Goal: Task Accomplishment & Management: Use online tool/utility

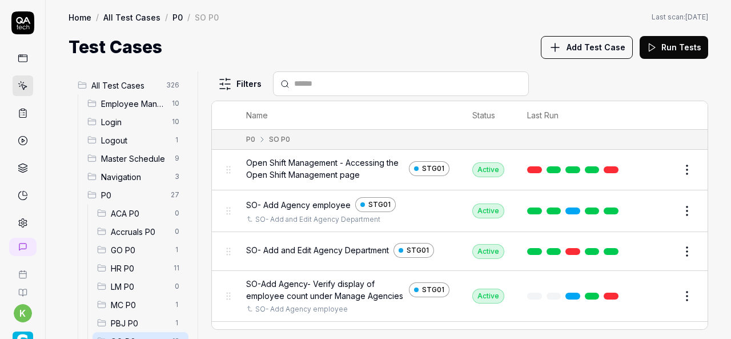
scroll to position [29, 0]
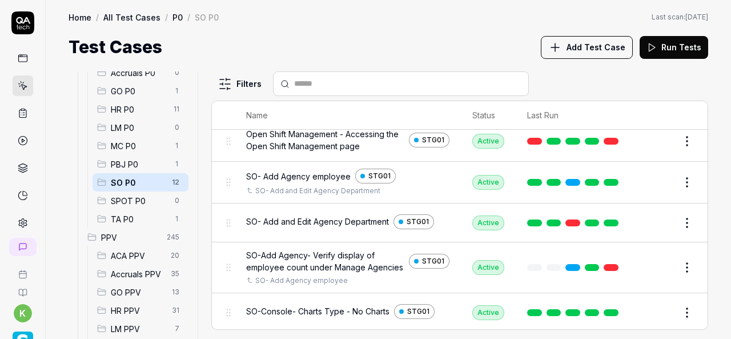
click at [604, 271] on link at bounding box center [611, 267] width 15 height 7
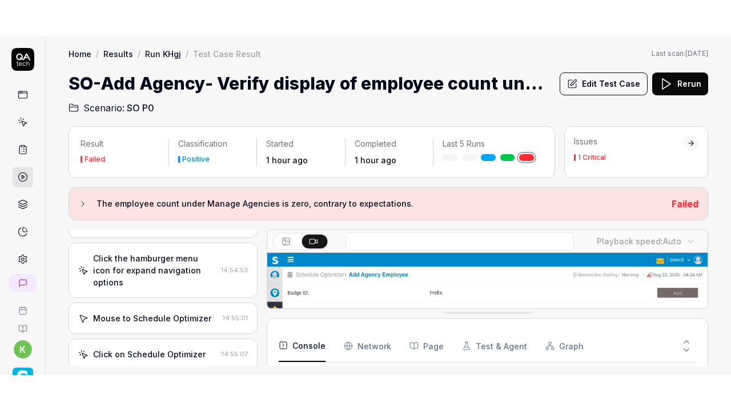
scroll to position [73, 0]
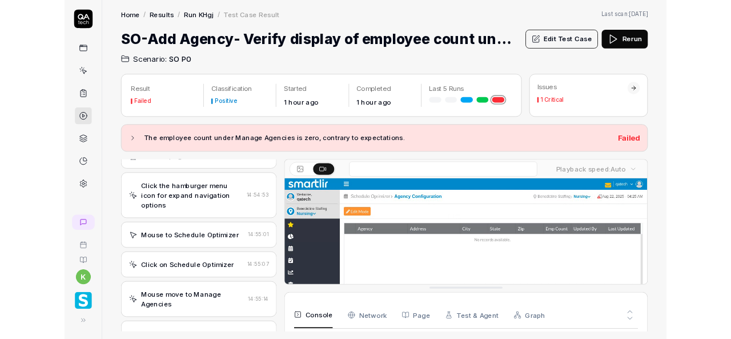
scroll to position [91, 0]
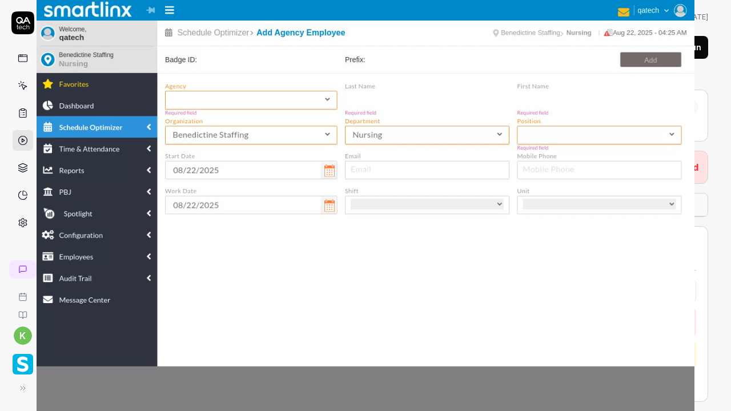
click at [648, 310] on video at bounding box center [365, 205] width 731 height 411
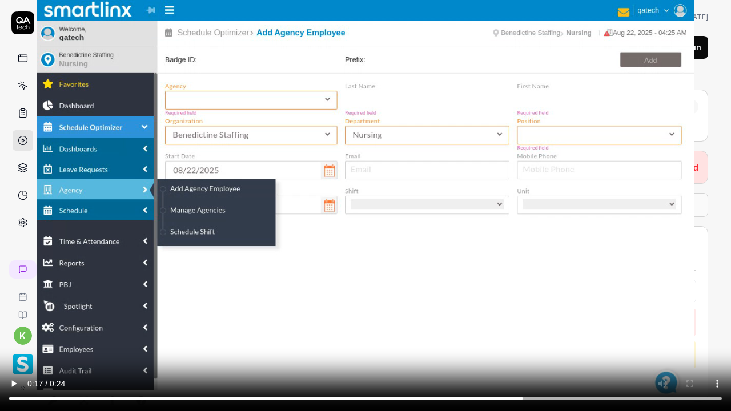
click at [499, 250] on video at bounding box center [365, 205] width 731 height 411
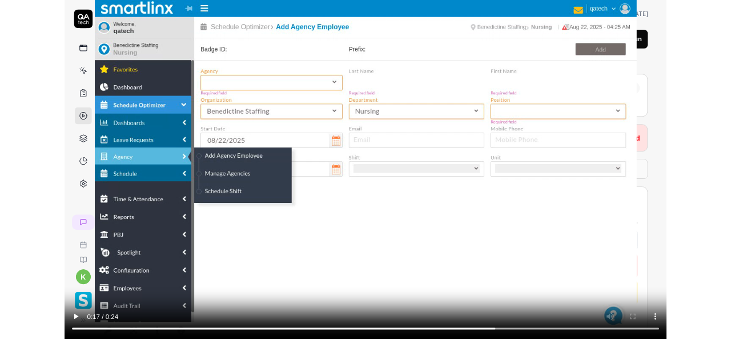
scroll to position [97, 0]
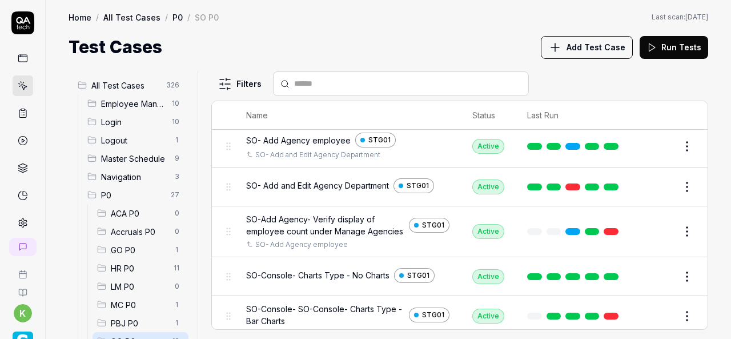
scroll to position [65, 0]
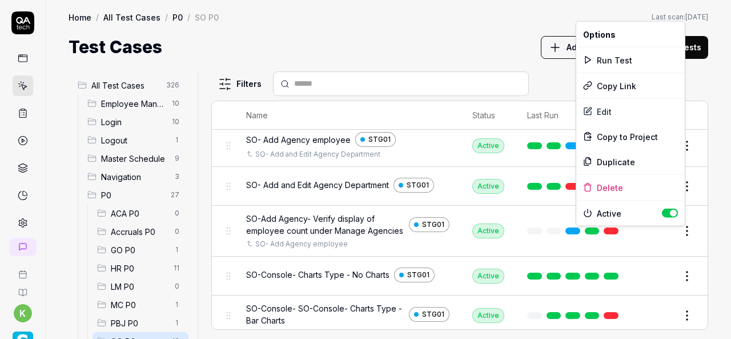
click at [681, 243] on html "k Home / All Test Cases / P0 / SO P0 Home / All Test Cases / P0 / SO P0 Last sc…" at bounding box center [365, 169] width 731 height 339
click at [604, 58] on div "Run Test" at bounding box center [630, 59] width 109 height 25
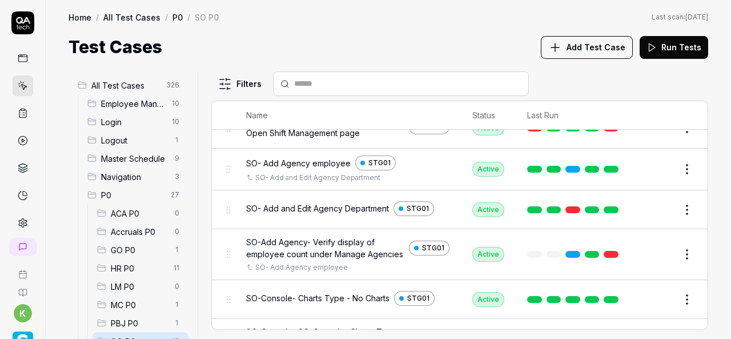
scroll to position [37, 0]
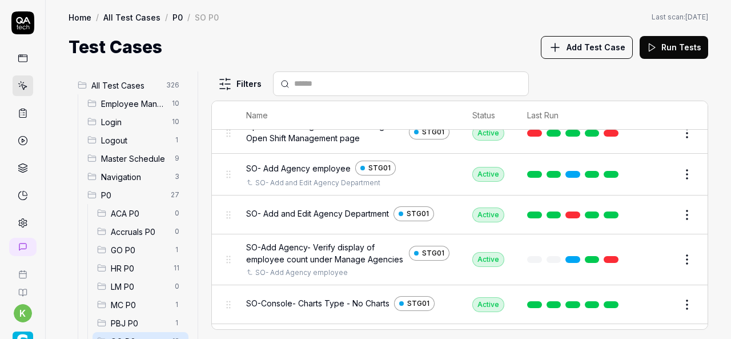
click at [343, 250] on span "SO-Add Agency- Verify display of employee count under Manage Agencies" at bounding box center [325, 253] width 158 height 24
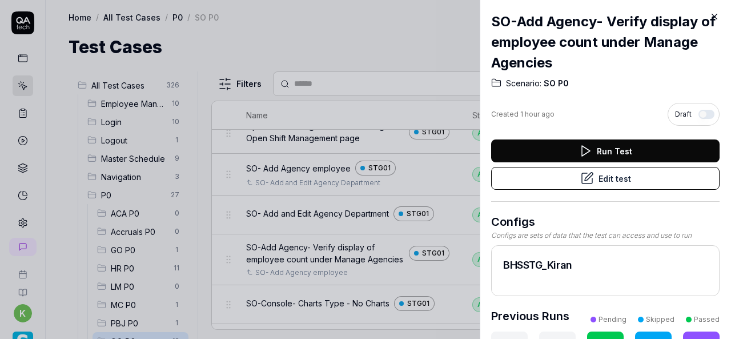
click at [716, 22] on div "SO-Add Agency- Verify display of employee count under Manage Agencies Scenario:…" at bounding box center [605, 169] width 251 height 339
click at [715, 18] on icon at bounding box center [714, 16] width 10 height 10
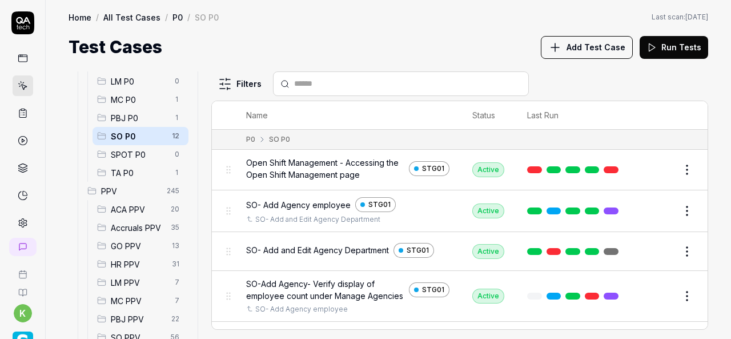
scroll to position [340, 0]
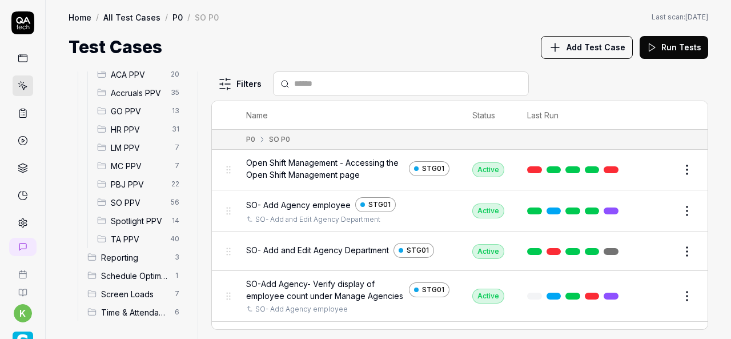
click at [149, 222] on span "Spotlight PPV" at bounding box center [138, 221] width 54 height 12
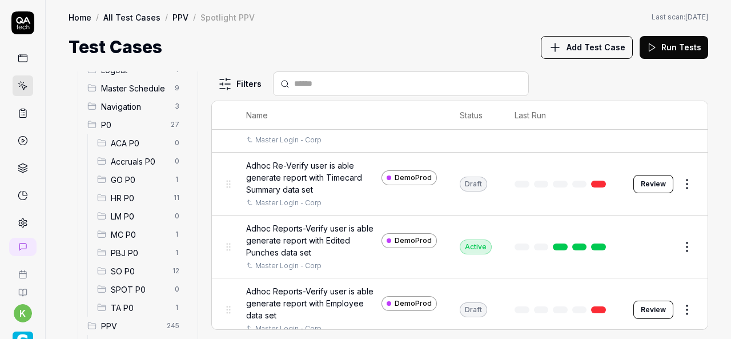
scroll to position [69, 0]
click at [149, 272] on span "SO P0" at bounding box center [138, 272] width 55 height 12
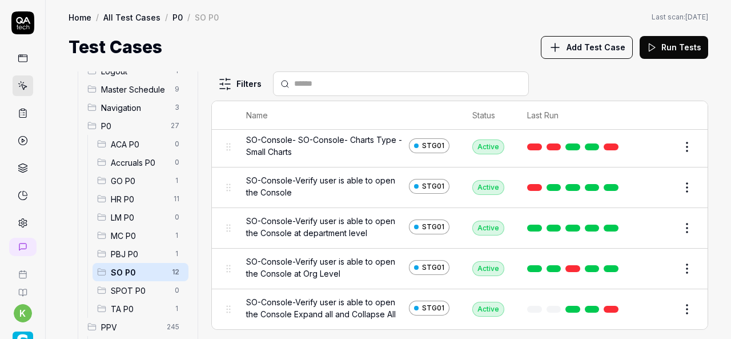
scroll to position [323, 0]
click at [447, 29] on div "Home / All Test Cases / P0 / SO P0 Home / All Test Cases / P0 / SO P0 Last scan…" at bounding box center [388, 30] width 685 height 60
click at [485, 271] on div "Active" at bounding box center [488, 268] width 32 height 15
click at [516, 278] on td at bounding box center [575, 268] width 119 height 41
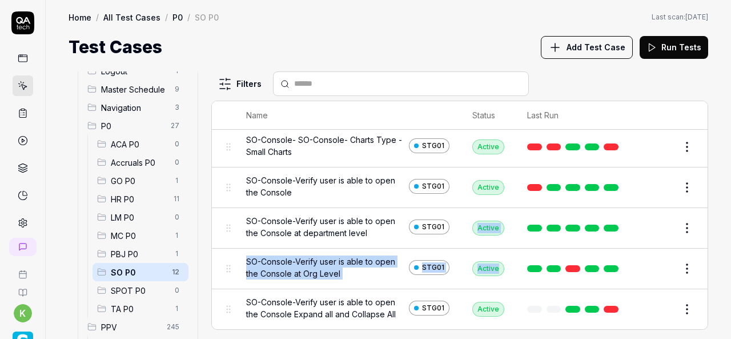
drag, startPoint x: 509, startPoint y: 278, endPoint x: 481, endPoint y: 220, distance: 64.1
click at [481, 220] on tbody "P0 SO P0 Open Shift Management - Accessing the Open Shift Management page STG01…" at bounding box center [460, 72] width 496 height 514
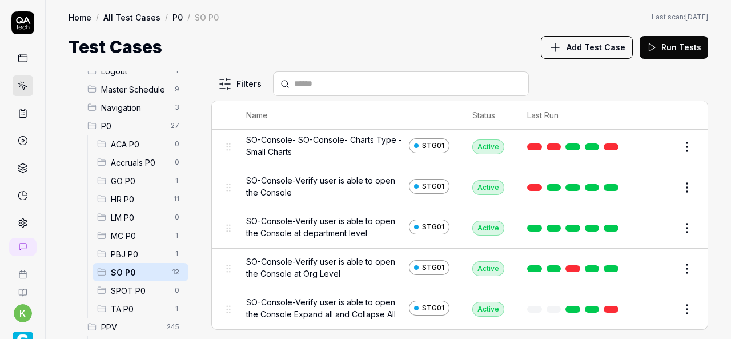
click at [481, 220] on td "Active" at bounding box center [488, 228] width 55 height 41
drag, startPoint x: 460, startPoint y: 278, endPoint x: 378, endPoint y: 30, distance: 261.1
click at [378, 30] on div "Home / All Test Cases / P0 / SO P0 Home / All Test Cases / P0 / SO P0 Last scan…" at bounding box center [388, 30] width 685 height 60
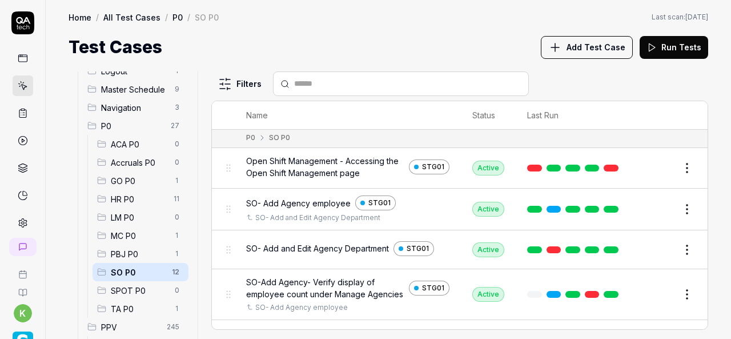
scroll to position [2, 0]
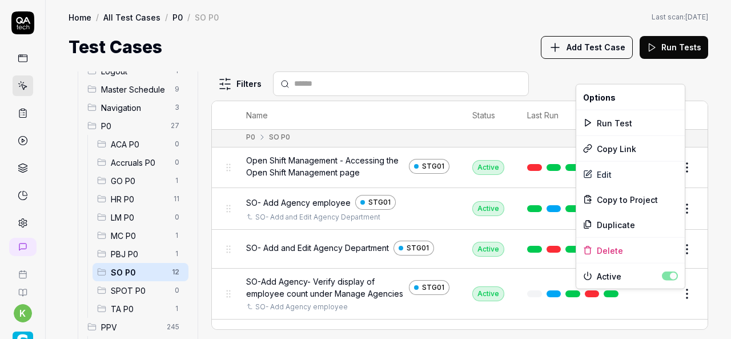
click at [678, 299] on html "k Home / All Test Cases / P0 / SO P0 Home / All Test Cases / P0 / SO P0 Last sc…" at bounding box center [365, 169] width 731 height 339
click at [617, 218] on div "Duplicate" at bounding box center [630, 224] width 109 height 25
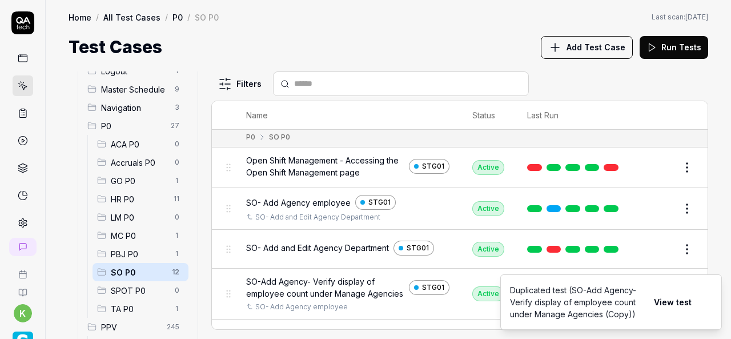
click at [258, 37] on div "Test Cases Add Test Case Run Tests" at bounding box center [389, 47] width 640 height 26
click at [350, 42] on div "Test Cases Add Test Case Run Tests" at bounding box center [389, 47] width 640 height 26
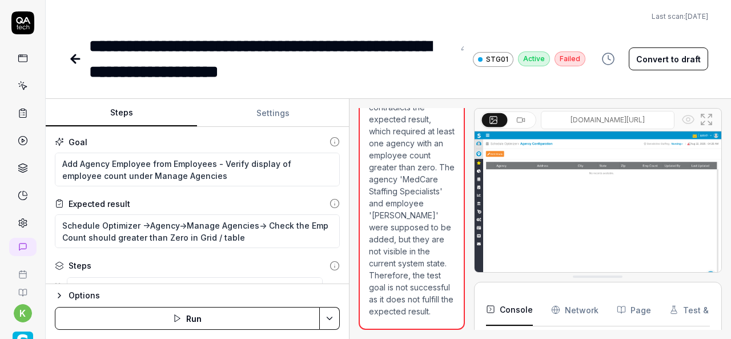
scroll to position [985, 0]
click at [77, 56] on icon at bounding box center [76, 59] width 14 height 14
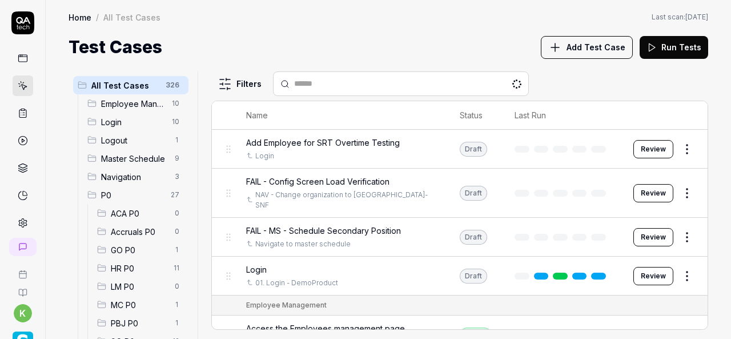
scroll to position [142, 0]
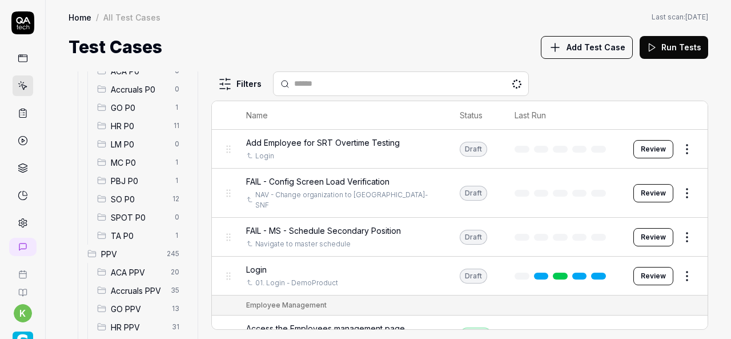
click at [139, 196] on span "SO P0" at bounding box center [138, 199] width 55 height 12
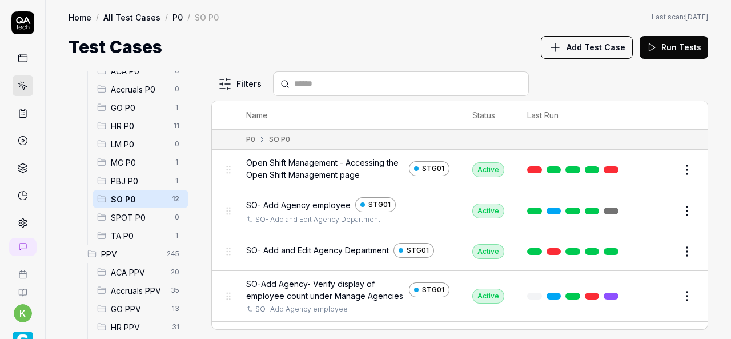
click at [366, 30] on div "Home / All Test Cases / P0 / SO P0 Home / All Test Cases / P0 / SO P0 Last scan…" at bounding box center [388, 30] width 685 height 60
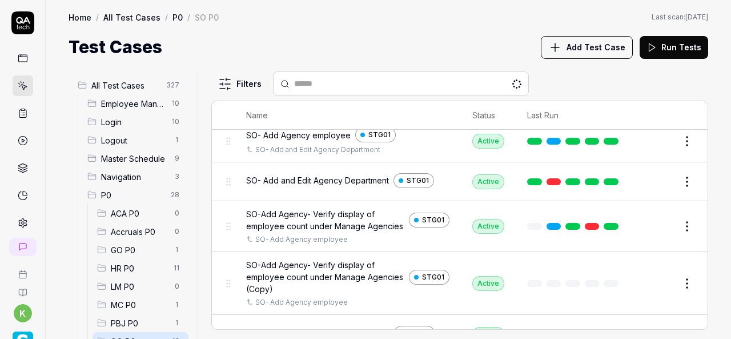
scroll to position [71, 0]
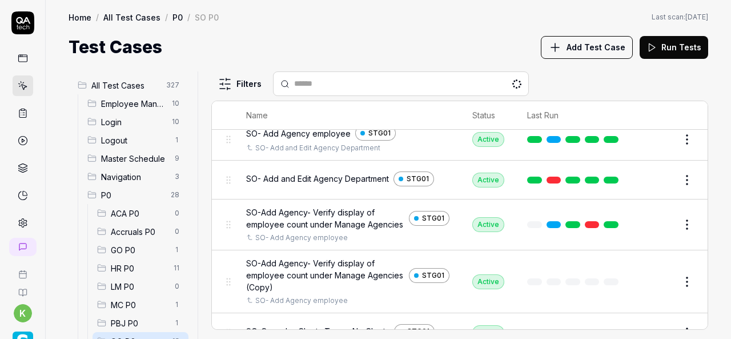
click at [646, 290] on button "Edit" at bounding box center [659, 281] width 27 height 18
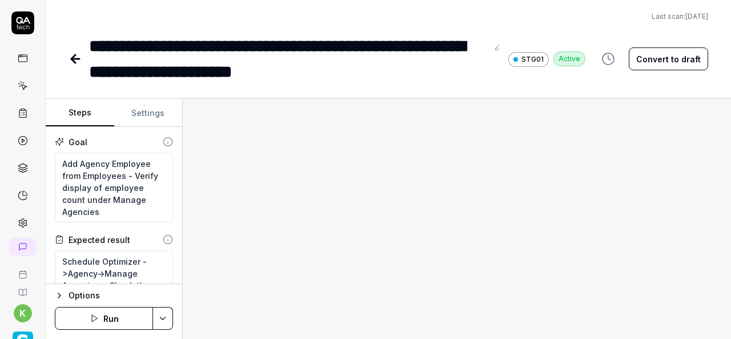
click at [678, 59] on button "Convert to draft" at bounding box center [668, 58] width 79 height 23
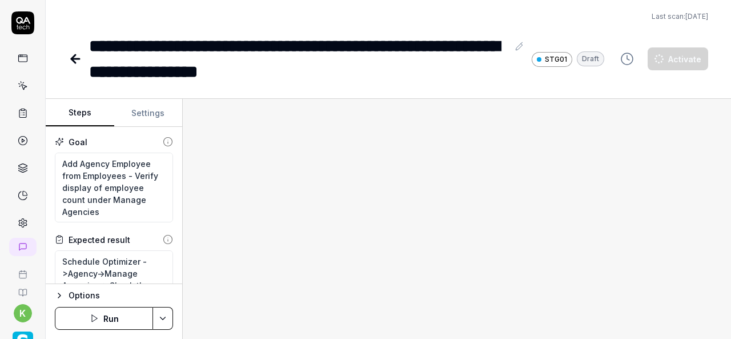
type textarea "*"
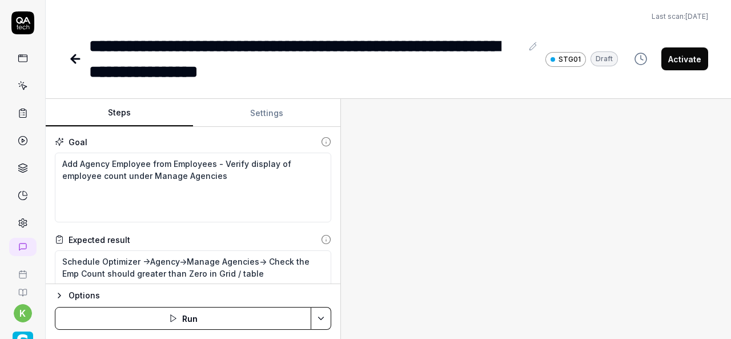
click at [342, 215] on div "Steps Settings Goal Add Agency Employee from Employees - Verify display of empl…" at bounding box center [388, 219] width 685 height 240
click at [366, 63] on div "**********" at bounding box center [305, 58] width 433 height 51
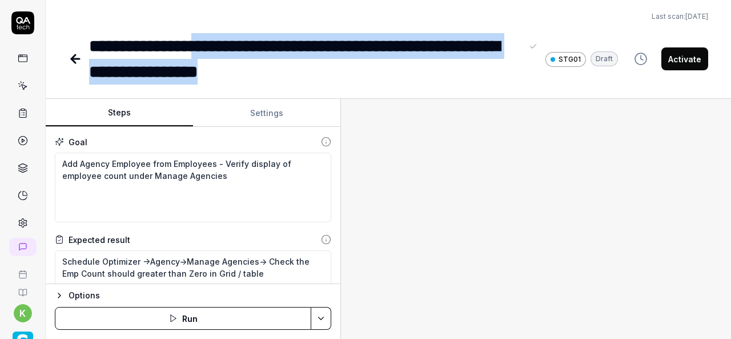
click at [242, 41] on div "**********" at bounding box center [305, 58] width 433 height 51
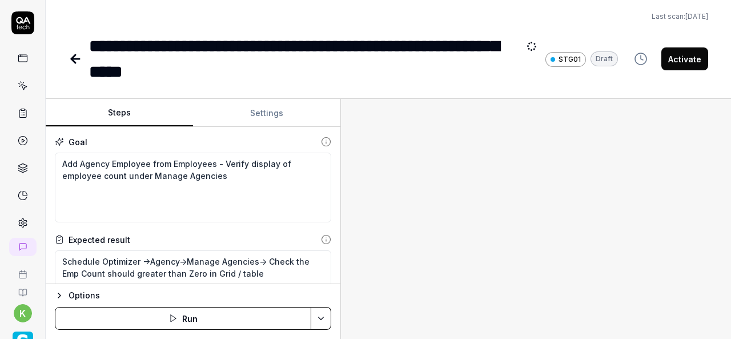
click at [426, 149] on div at bounding box center [536, 219] width 390 height 240
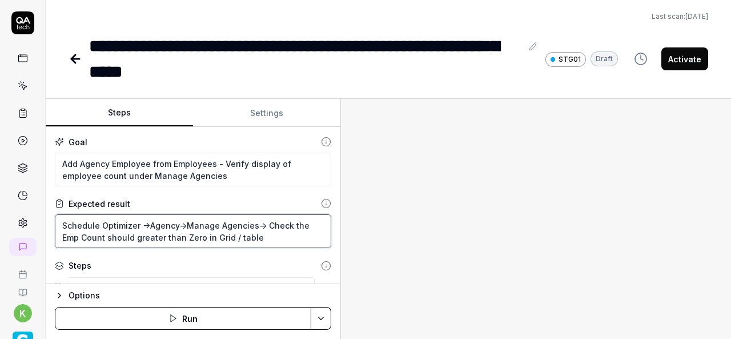
click at [148, 220] on textarea "Schedule Optimizer ->Agency->Manage Agencies-> Check the Emp Count should great…" at bounding box center [193, 231] width 276 height 34
click at [267, 236] on textarea "Schedule Optimizer ->Agency->Manage Agencies-> Check the Emp Count should great…" at bounding box center [193, 231] width 276 height 34
type textarea "*"
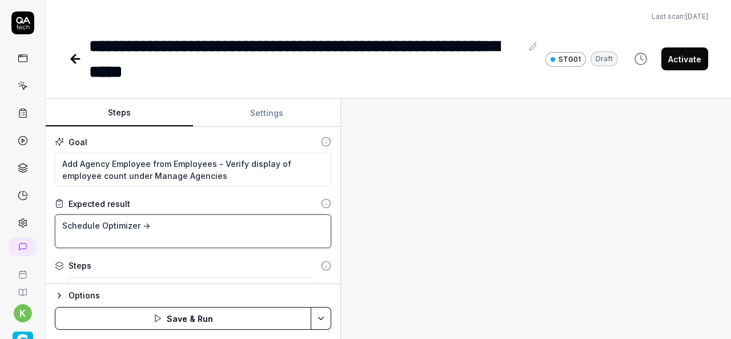
type textarea "Schedule Optimizer ->"
type textarea "*"
type textarea "Schedule Optimizer ->S"
type textarea "*"
type textarea "Schedule Optimizer ->Sc"
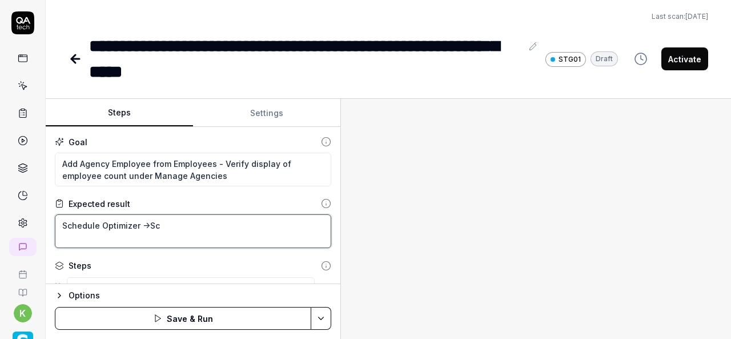
type textarea "*"
type textarea "Schedule Optimizer ->Sch"
type textarea "*"
type textarea "Schedule Optimizer ->Sche"
type textarea "*"
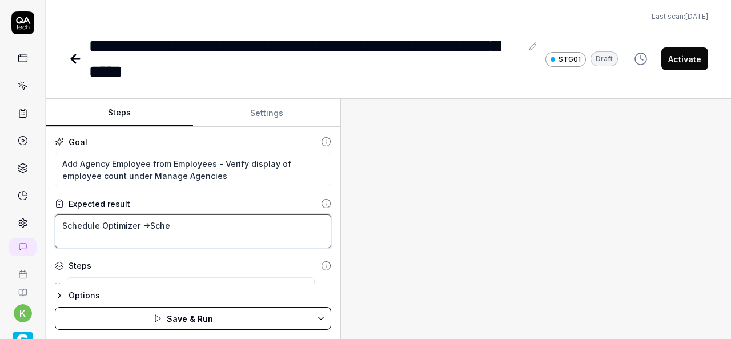
type textarea "Schedule Optimizer ->Sched"
type textarea "*"
type textarea "Schedule Optimizer ->Schedu"
type textarea "*"
type textarea "Schedule Optimizer ->Schedue"
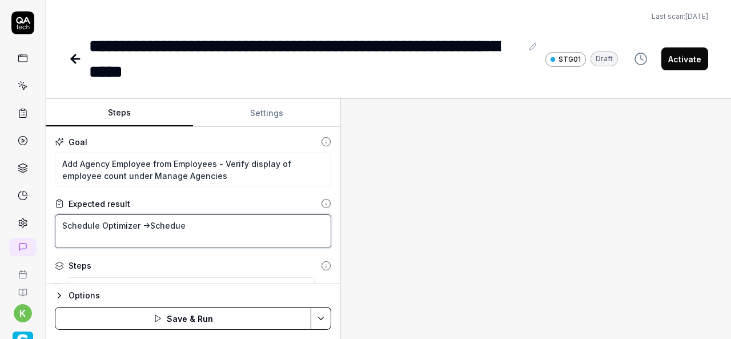
type textarea "*"
type textarea "Schedule Optimizer ->Scheduel"
type textarea "*"
type textarea "Schedule Optimizer ->Schedue"
type textarea "*"
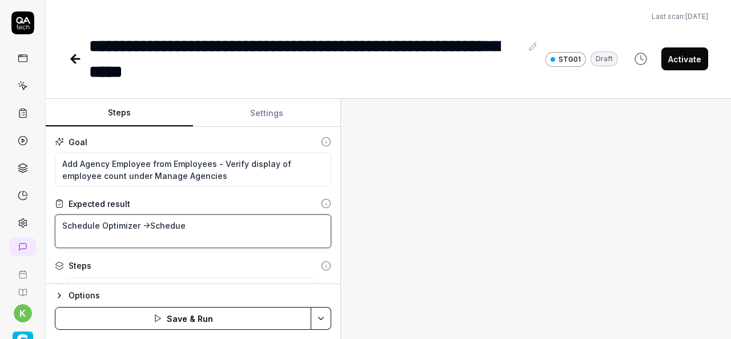
type textarea "Schedule Optimizer ->Schedu"
type textarea "*"
type textarea "Schedule Optimizer ->Schedul"
type textarea "*"
type textarea "Schedule Optimizer ->Schedule"
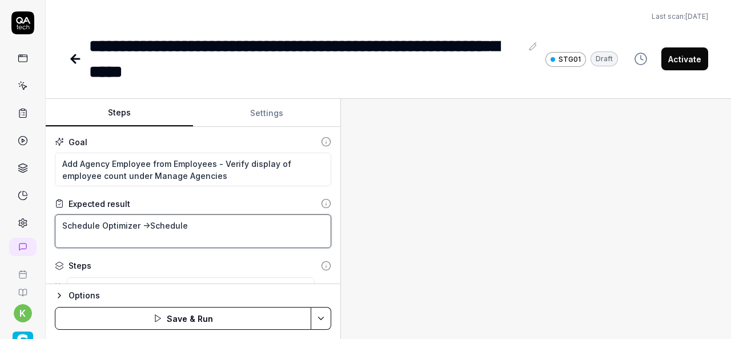
type textarea "*"
type textarea "Schedule Optimizer ->Schedule-"
type textarea "*"
type textarea "Schedule Optimizer ->Schedule->"
type textarea "*"
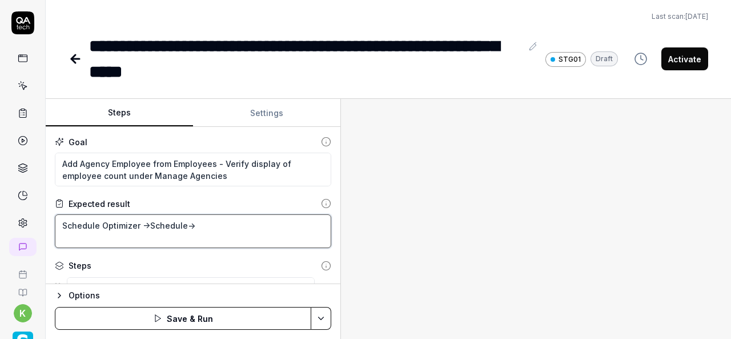
type textarea "Schedule Optimizer ->Schedule->"
type textarea "*"
type textarea "Schedule Optimizer ->Schedule-> M"
type textarea "*"
type textarea "Schedule Optimizer ->Schedule-> Ma"
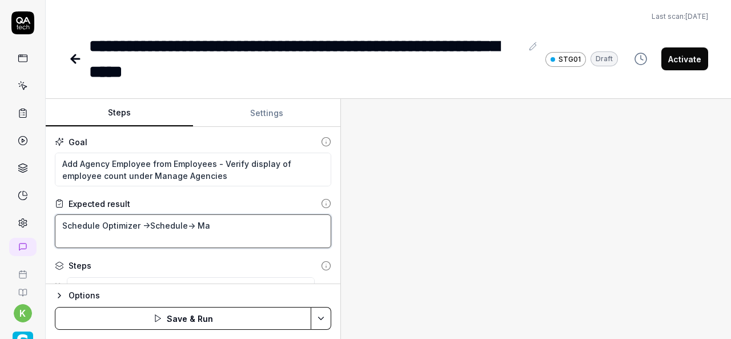
type textarea "*"
type textarea "Schedule Optimizer ->Schedule-> Mas"
type textarea "*"
type textarea "Schedule Optimizer ->Schedule-> Mast"
type textarea "*"
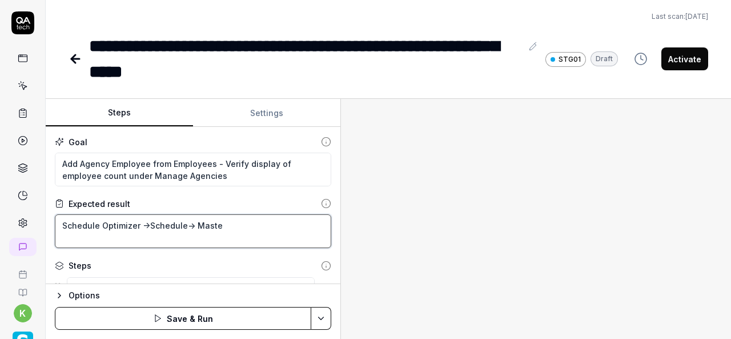
type textarea "Schedule Optimizer ->Schedule-> Master"
type textarea "*"
type textarea "Schedule Optimizer ->Schedule-> Master"
type textarea "*"
type textarea "Schedule Optimizer ->Schedule-> Master S"
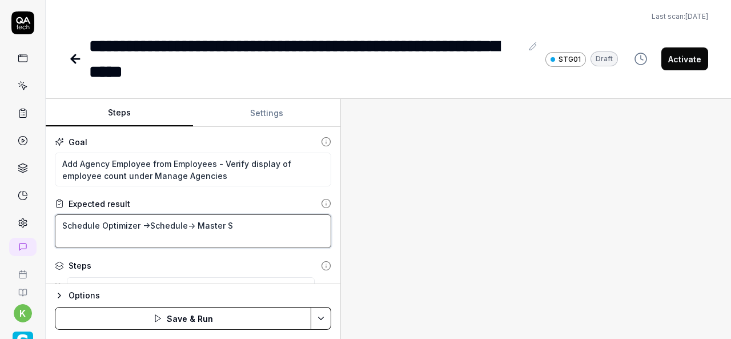
type textarea "*"
type textarea "Schedule Optimizer ->Schedule-> Master Sc"
type textarea "*"
type textarea "Schedule Optimizer ->Schedule-> Master Sch"
type textarea "*"
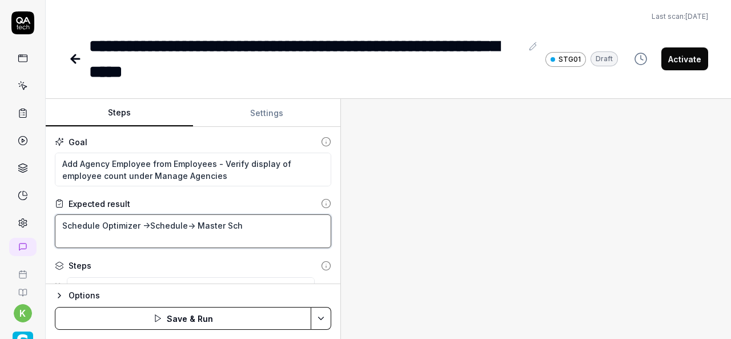
type textarea "Schedule Optimizer ->Schedule-> Master Sche"
type textarea "*"
type textarea "Schedule Optimizer ->Schedule-> Master Sched"
type textarea "*"
type textarea "Schedule Optimizer ->Schedule-> Master Schedu"
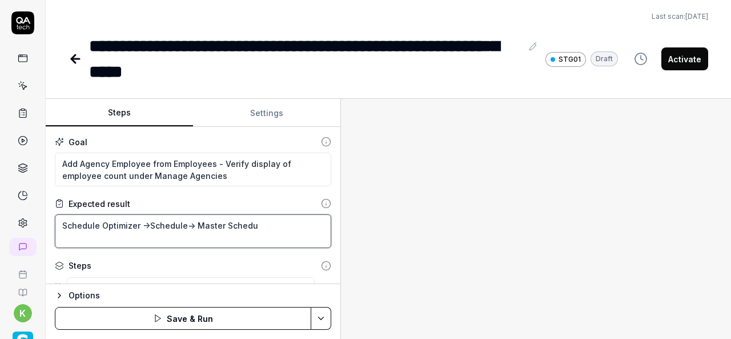
type textarea "*"
type textarea "Schedule Optimizer ->Schedule-> Master Schedue"
type textarea "*"
type textarea "Schedule Optimizer ->Schedule-> Master Scheduel"
type textarea "*"
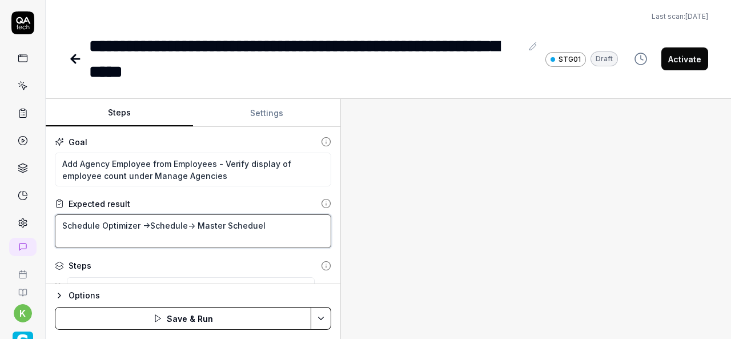
type textarea "Schedule Optimizer ->Schedule-> Master Scheduel"
type textarea "*"
type textarea "Schedule Optimizer ->Schedule-> Master Scheduel"
type textarea "*"
type textarea "Schedule Optimizer ->Schedule-> Master Schedue"
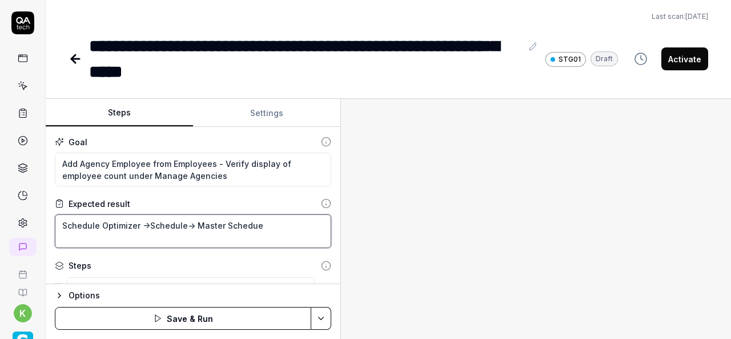
type textarea "*"
type textarea "Schedule Optimizer ->Schedule-> Master Schedu"
type textarea "*"
type textarea "Schedule Optimizer ->Schedule-> Master Schedul"
type textarea "*"
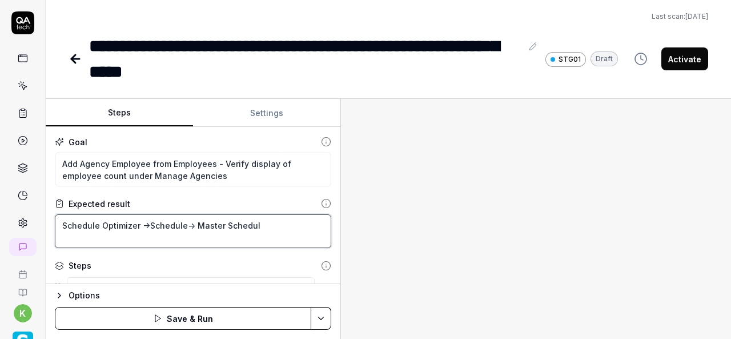
type textarea "Schedule Optimizer ->Schedule-> Master Schedule"
type textarea "*"
type textarea "Schedule Optimizer ->Schedule-> Master Schedule"
type textarea "*"
type textarea "Schedule Optimizer ->Schedule-> Master Schedule -"
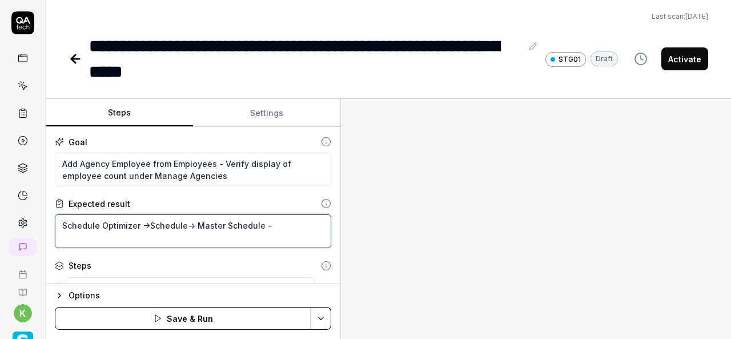
type textarea "*"
type textarea "Schedule Optimizer ->Schedule-> Master Schedule ->"
type textarea "*"
type textarea "Schedule Optimizer ->Schedule-> Master Schedule ->"
click at [260, 226] on textarea "Schedule Optimizer ->Schedule-> Master Schedule ->" at bounding box center [193, 231] width 276 height 34
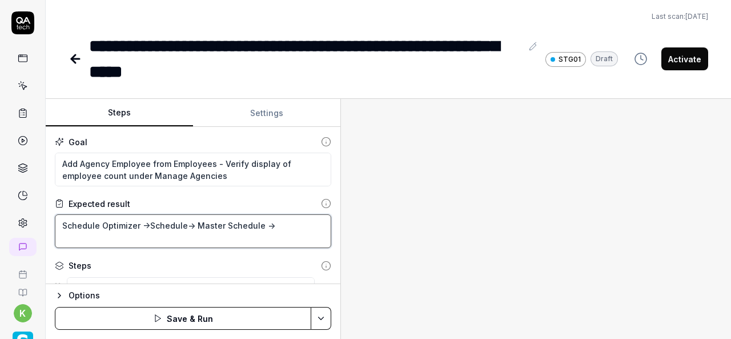
type textarea "*"
click at [286, 229] on textarea "Schedule Optimizer ->Schedule-> Master Schedule->" at bounding box center [193, 231] width 276 height 34
type textarea "Schedule Optimizer ->Schedule-> Master Schedule->"
click at [286, 224] on textarea "Schedule Optimizer ->Schedule-> Master Schedule->" at bounding box center [193, 231] width 276 height 34
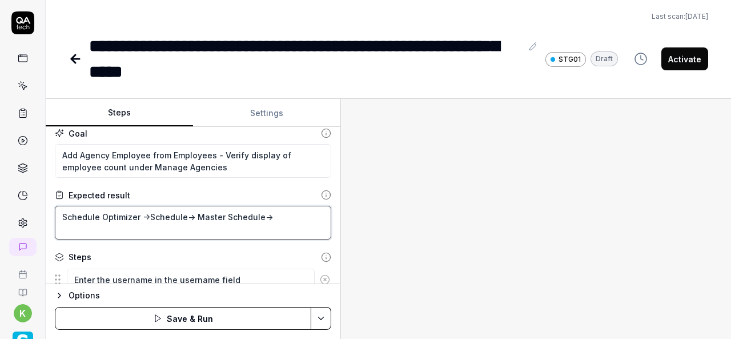
scroll to position [11, 0]
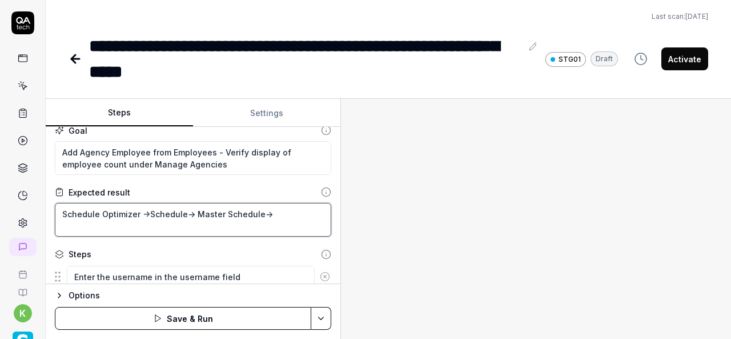
type textarea "*"
type textarea "Schedule Optimizer ->Schedule-> Master Schedule-> C"
type textarea "*"
type textarea "Schedule Optimizer ->Schedule-> Master Schedule-> Ch"
type textarea "*"
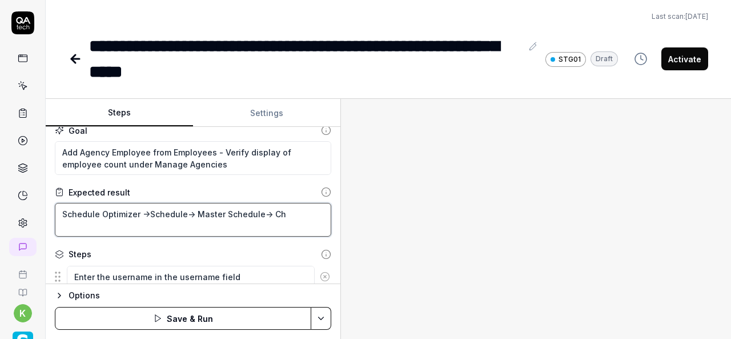
type textarea "Schedule Optimizer ->Schedule-> Master Schedule-> Che"
type textarea "*"
type textarea "Schedule Optimizer ->Schedule-> Master Schedule-> Chec"
type textarea "*"
type textarea "Schedule Optimizer ->Schedule-> Master Schedule-> Check"
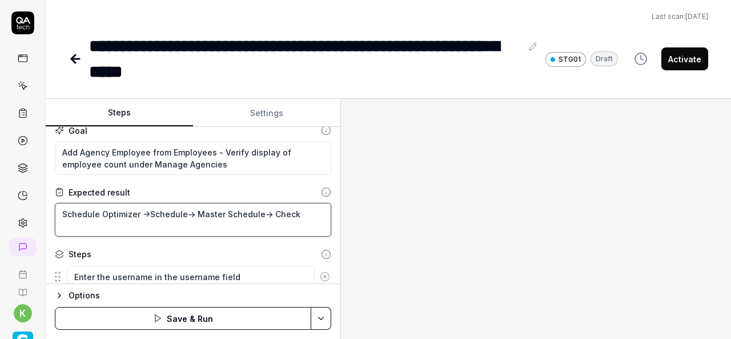
type textarea "*"
type textarea "Schedule Optimizer ->Schedule-> Master Schedule-> Check"
type textarea "*"
type textarea "Schedule Optimizer ->Schedule-> Master Schedule-> Check t"
type textarea "*"
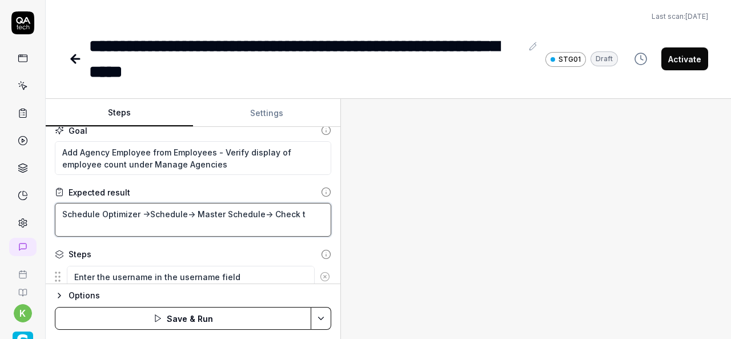
type textarea "Schedule Optimizer ->Schedule-> Master Schedule-> Check th"
type textarea "*"
type textarea "Schedule Optimizer ->Schedule-> Master Schedule-> Check the"
type textarea "*"
type textarea "Schedule Optimizer ->Schedule-> Master Schedule-> Check the"
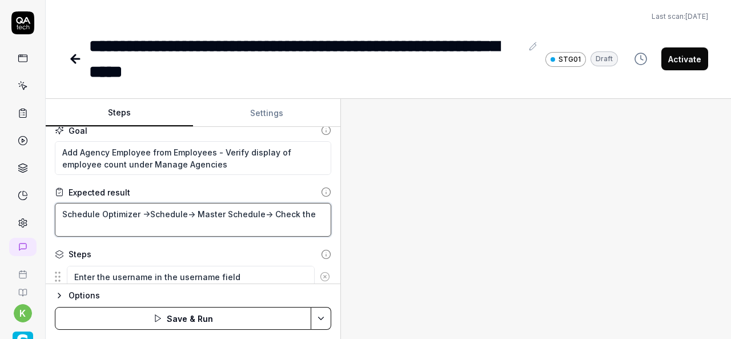
type textarea "*"
type textarea "Schedule Optimizer ->Schedule-> Master Schedule-> Check the s"
type textarea "*"
type textarea "Schedule Optimizer ->Schedule-> Master Schedule-> Check the sc"
type textarea "*"
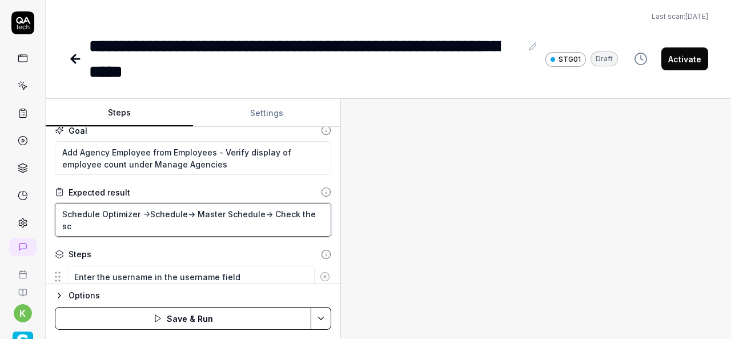
type textarea "Schedule Optimizer ->Schedule-> Master Schedule-> Check the scr"
type textarea "*"
type textarea "Schedule Optimizer ->Schedule-> Master Schedule-> Check the scre"
type textarea "*"
type textarea "Schedule Optimizer ->Schedule-> Master Schedule-> Check the scret"
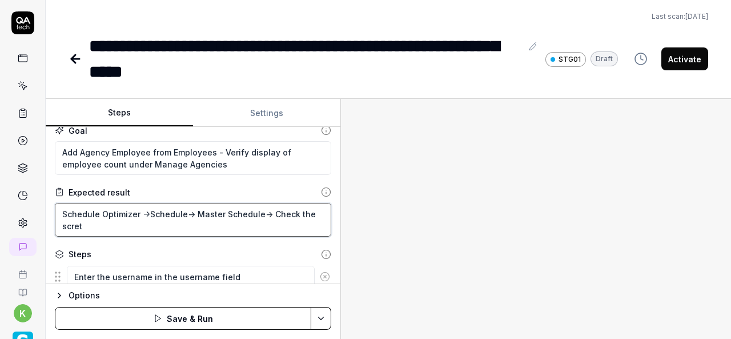
type textarea "*"
type textarea "Schedule Optimizer ->Schedule-> Master Schedule-> Check the screte"
type textarea "*"
type textarea "Schedule Optimizer ->Schedule-> Master Schedule-> Check the screted"
type textarea "*"
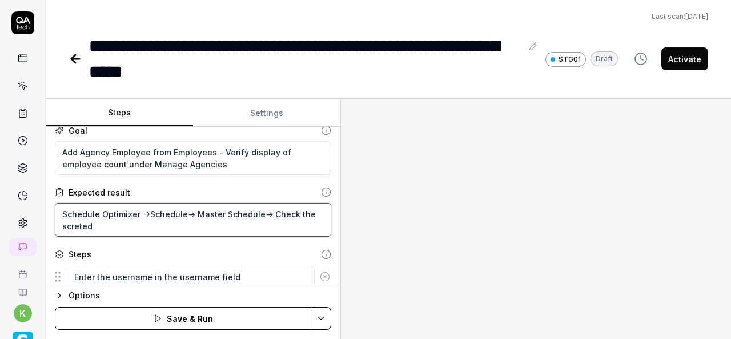
type textarea "Schedule Optimizer ->Schedule-> Master Schedule-> Check the screted"
type textarea "*"
type textarea "Schedule Optimizer ->Schedule-> Master Schedule-> Check the screted"
type textarea "*"
type textarea "Schedule Optimizer ->Schedule-> Master Schedule-> Check the screte"
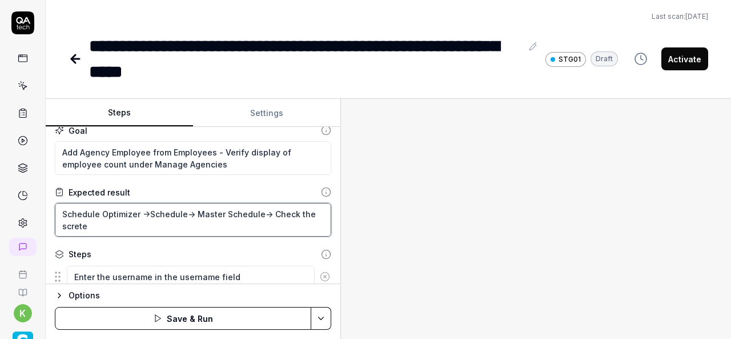
type textarea "*"
type textarea "Schedule Optimizer ->Schedule-> Master Schedule-> Check the scret"
type textarea "*"
type textarea "Schedule Optimizer ->Schedule-> Master Schedule-> Check the scre"
type textarea "*"
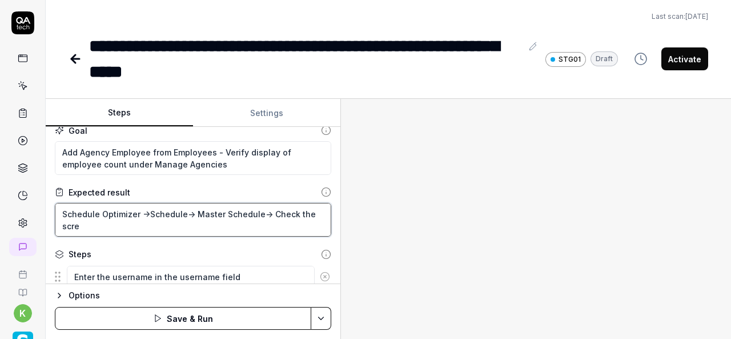
type textarea "Schedule Optimizer ->Schedule-> Master Schedule-> Check the scr"
type textarea "*"
type textarea "Schedule Optimizer ->Schedule-> Master Schedule-> Check the sc"
type textarea "*"
type textarea "Schedule Optimizer ->Schedule-> Master Schedule-> Check the s"
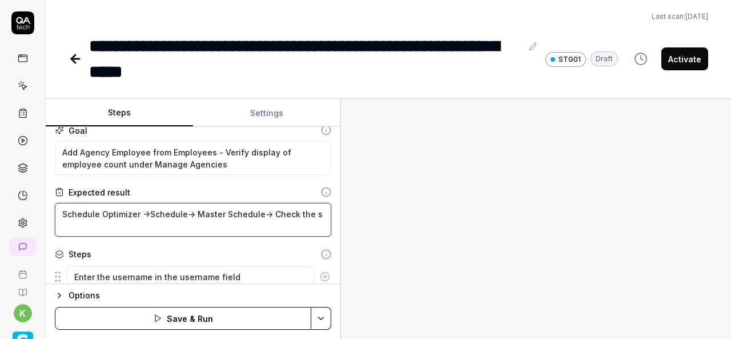
type textarea "*"
type textarea "Schedule Optimizer ->Schedule-> Master Schedule-> Check the"
type textarea "*"
type textarea "Schedule Optimizer ->Schedule-> Master Schedule-> Check the"
type textarea "*"
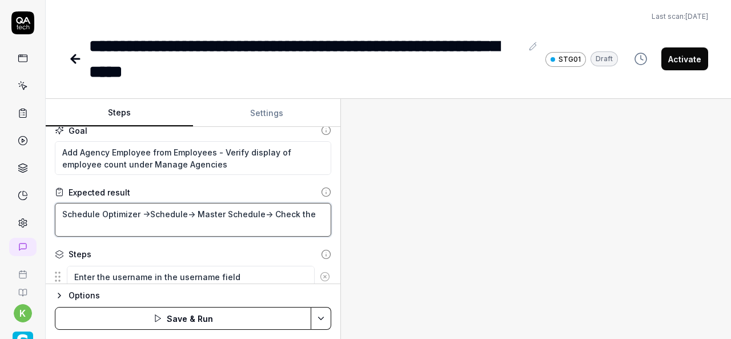
type textarea "Schedule Optimizer ->Schedule-> Master Schedule-> Check the"
type textarea "*"
type textarea "Schedule Optimizer ->Schedule-> Master Schedule-> Check the C"
type textarea "*"
type textarea "Schedule Optimizer ->Schedule-> Master Schedule-> Check the Ch"
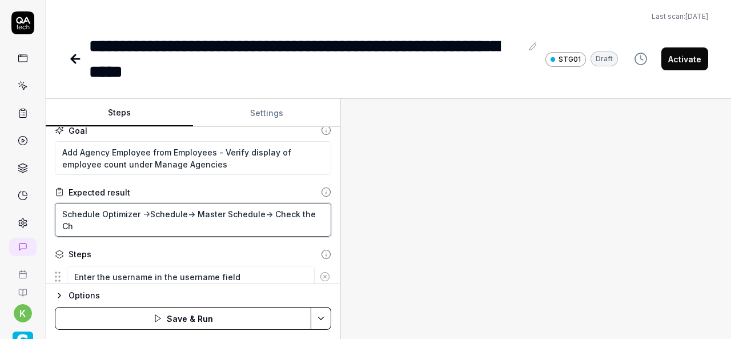
type textarea "*"
type textarea "Schedule Optimizer ->Schedule-> Master Schedule-> Check the Che"
type textarea "*"
type textarea "Schedule Optimizer ->Schedule-> Master Schedule-> Check the Chec"
type textarea "*"
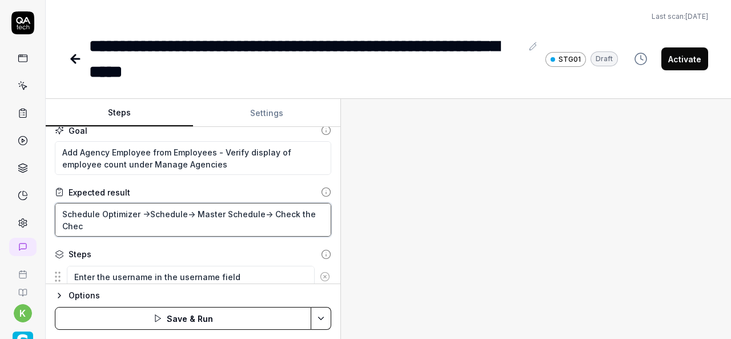
type textarea "Schedule Optimizer ->Schedule-> Master Schedule-> Check the Check"
type textarea "*"
type textarea "Schedule Optimizer ->Schedule-> Master Schedule-> Check the Check"
type textarea "*"
type textarea "Schedule Optimizer ->Schedule-> Master Schedule-> Check the Check a"
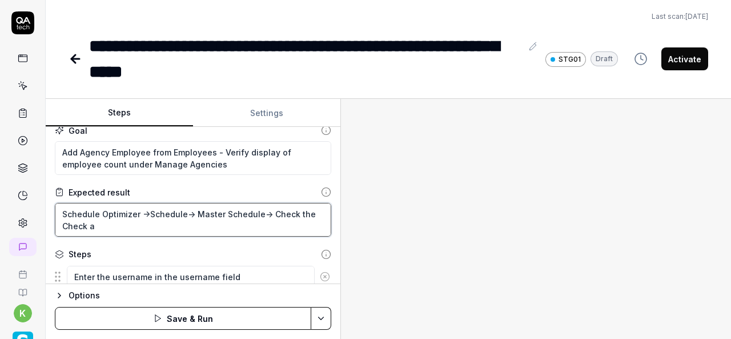
type textarea "*"
type textarea "Schedule Optimizer ->Schedule-> Master Schedule-> Check the Check ag"
type textarea "*"
type textarea "Schedule Optimizer ->Schedule-> Master Schedule-> Check the Check age"
type textarea "*"
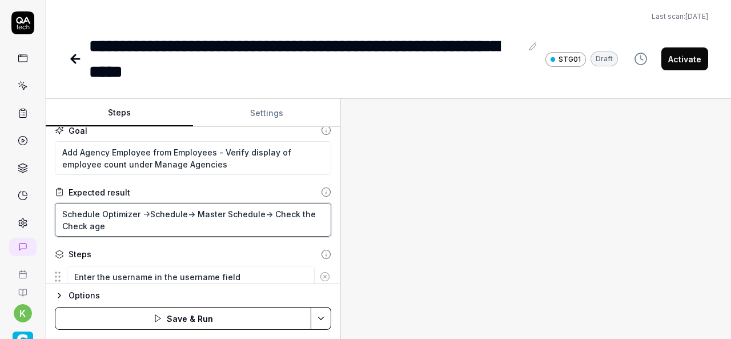
type textarea "Schedule Optimizer ->Schedule-> Master Schedule-> Check the Check ag"
type textarea "*"
type textarea "Schedule Optimizer ->Schedule-> Master Schedule-> Check the Check a"
type textarea "*"
type textarea "Schedule Optimizer ->Schedule-> Master Schedule-> Check the Check"
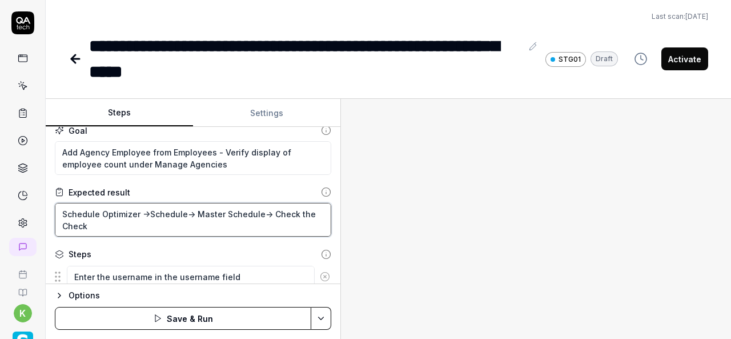
type textarea "*"
type textarea "Schedule Optimizer ->Schedule-> Master Schedule-> Check the Check a"
type textarea "*"
type textarea "Schedule Optimizer ->Schedule-> Master Schedule-> Check the Check ag"
type textarea "*"
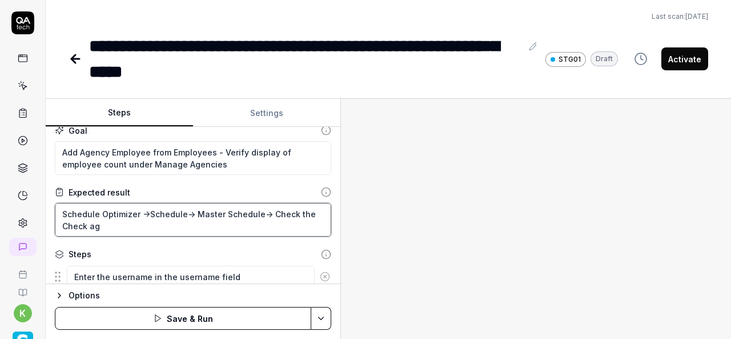
type textarea "Schedule Optimizer ->Schedule-> Master Schedule-> Check the Check age"
type textarea "*"
type textarea "Schedule Optimizer ->Schedule-> Master Schedule-> Check the Check agen"
type textarea "*"
type textarea "Schedule Optimizer ->Schedule-> Master Schedule-> Check the Check agenc"
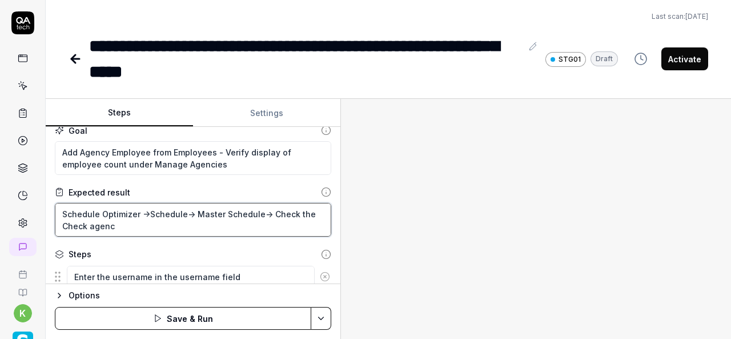
type textarea "*"
type textarea "Schedule Optimizer ->Schedule-> Master Schedule-> Check the Check agency"
type textarea "*"
type textarea "Schedule Optimizer ->Schedule-> Master Schedule-> Check the Check agency"
type textarea "*"
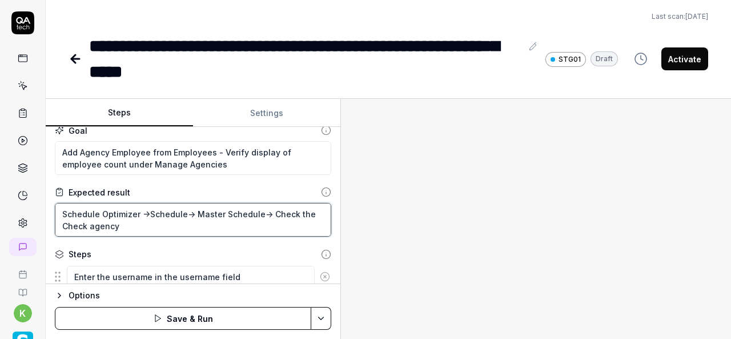
type textarea "Schedule Optimizer ->Schedule-> Master Schedule-> Check the Check agency e"
type textarea "*"
type textarea "Schedule Optimizer ->Schedule-> Master Schedule-> Check the Check agency em"
type textarea "*"
type textarea "Schedule Optimizer ->Schedule-> Master Schedule-> Check the Check agency emp"
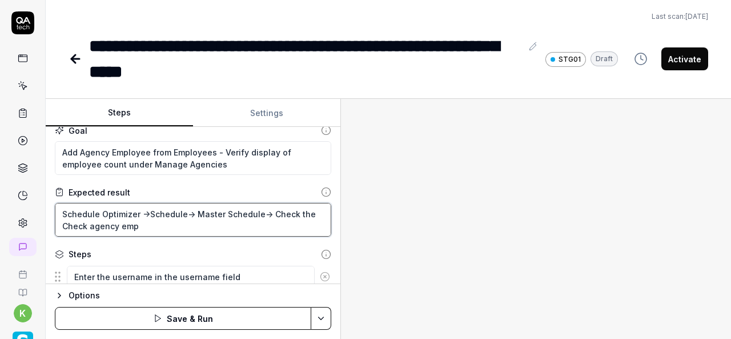
type textarea "*"
type textarea "Schedule Optimizer ->Schedule-> Master Schedule-> Check the Check agency empl"
type textarea "*"
type textarea "Schedule Optimizer ->Schedule-> Master Schedule-> Check the Check agency emplo"
type textarea "*"
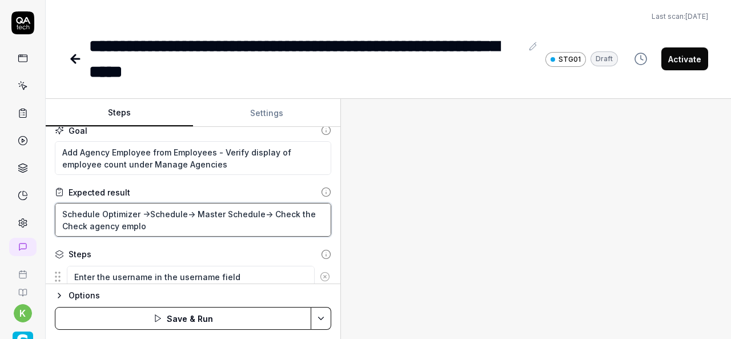
type textarea "Schedule Optimizer ->Schedule-> Master Schedule-> Check the Check agency employ"
type textarea "*"
type textarea "Schedule Optimizer ->Schedule-> Master Schedule-> Check the Check agency employe"
type textarea "*"
type textarea "Schedule Optimizer ->Schedule-> Master Schedule-> Check the Check agency employe"
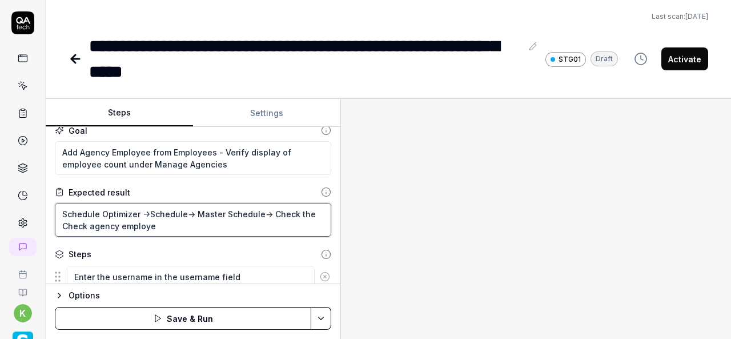
type textarea "*"
type textarea "Schedule Optimizer ->Schedule-> Master Schedule-> Check the Check agency employe"
type textarea "*"
type textarea "Schedule Optimizer ->Schedule-> Master Schedule-> Check the Check agency employ"
type textarea "*"
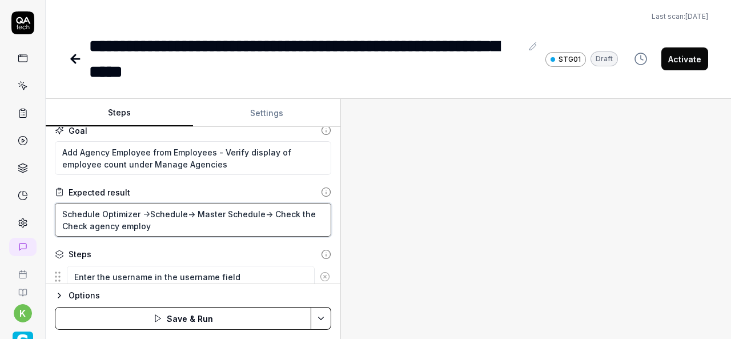
type textarea "Schedule Optimizer ->Schedule-> Master Schedule-> Check the Check agency emplo"
click at [306, 212] on textarea "Schedule Optimizer ->Schedule-> Master Schedule-> Check the Check agency employ…" at bounding box center [193, 220] width 276 height 34
click at [144, 224] on textarea "Schedule Optimizer ->Schedule-> Master Schedule-> Check agency employee" at bounding box center [193, 220] width 276 height 34
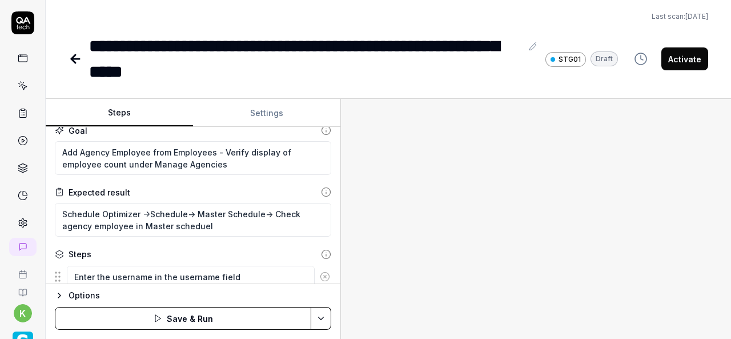
click at [437, 265] on div at bounding box center [536, 219] width 390 height 240
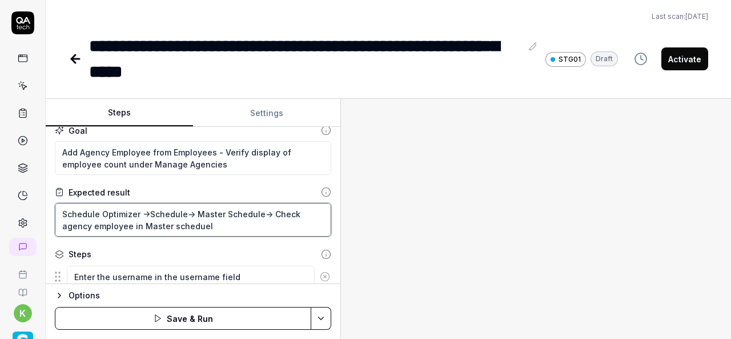
click at [193, 222] on textarea "Schedule Optimizer ->Schedule-> Master Schedule-> Check agency employee in Mast…" at bounding box center [193, 220] width 276 height 34
click at [212, 230] on textarea "Schedule Optimizer ->Schedule-> Master Schedule-> Check agency employee in Mast…" at bounding box center [193, 220] width 276 height 34
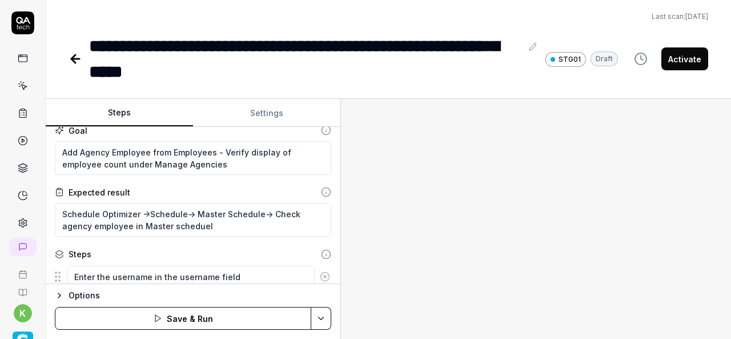
click at [549, 255] on div at bounding box center [536, 219] width 390 height 240
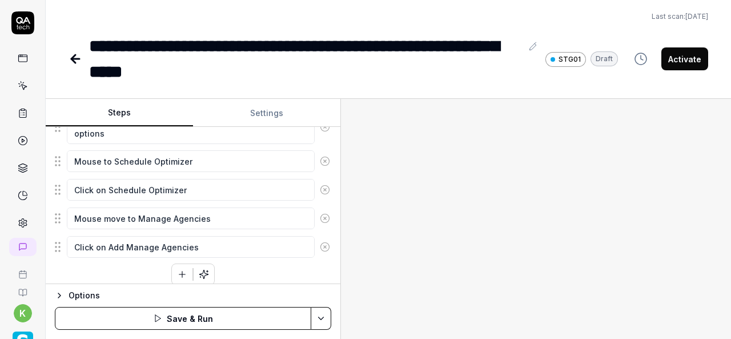
scroll to position [342, 0]
click at [212, 214] on textarea "Mouse move to Manage Agencies" at bounding box center [191, 219] width 248 height 22
drag, startPoint x: 212, startPoint y: 214, endPoint x: 135, endPoint y: 208, distance: 76.8
click at [135, 208] on textarea "Mouse move to Manage Agencies" at bounding box center [191, 219] width 248 height 22
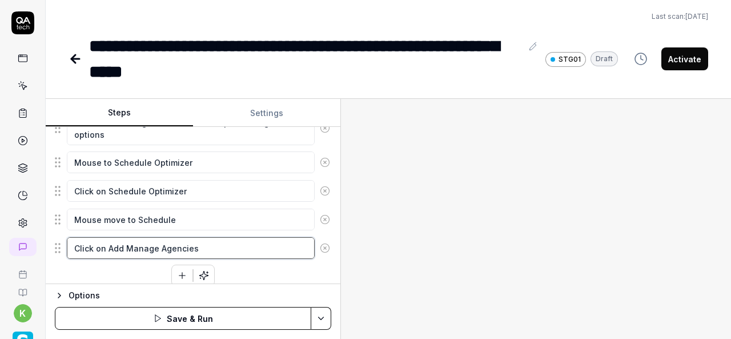
click at [206, 246] on textarea "Click on Add Manage Agencies" at bounding box center [191, 248] width 248 height 22
click at [146, 212] on textarea "Mouse move to Schedule" at bounding box center [191, 219] width 248 height 22
click at [110, 243] on textarea "Click on Add Manage Agencies" at bounding box center [191, 248] width 248 height 22
click at [109, 242] on textarea "Click on Add Manage Agencies" at bounding box center [191, 248] width 248 height 22
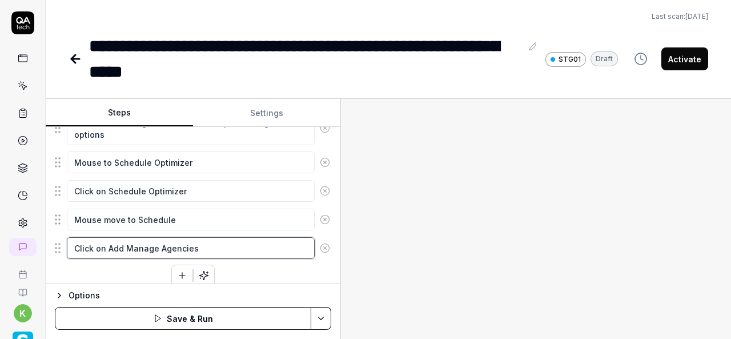
click at [211, 244] on textarea "Click on Add Manage Agencies" at bounding box center [191, 248] width 248 height 22
paste textarea "Schedule"
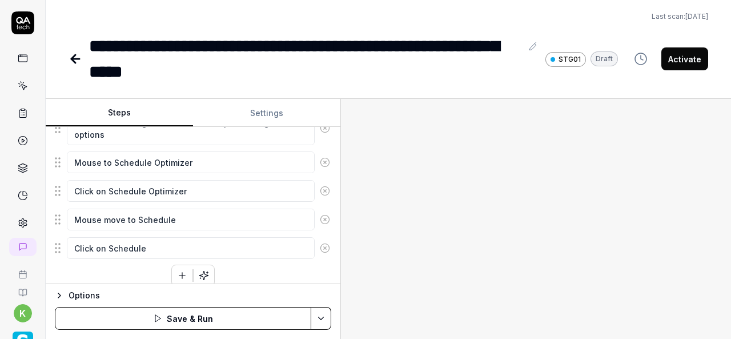
click at [177, 271] on icon "button" at bounding box center [182, 275] width 10 height 10
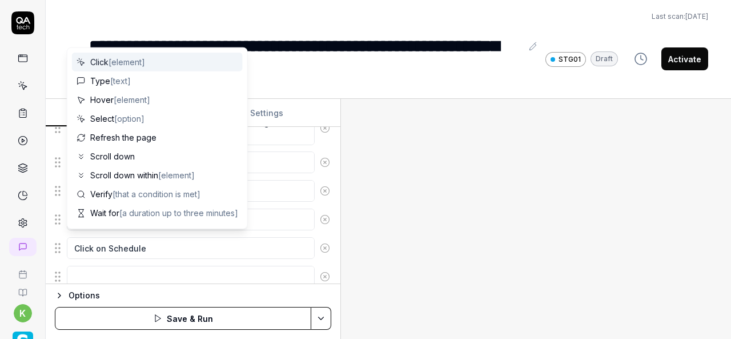
scroll to position [370, 0]
click at [251, 246] on textarea at bounding box center [191, 249] width 248 height 22
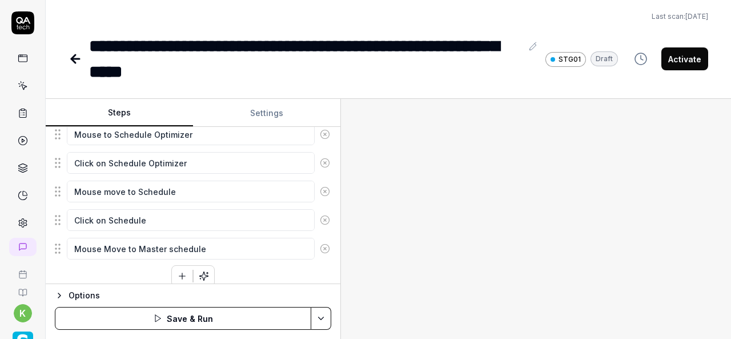
click at [134, 243] on textarea "Mouse Move to Master schedule" at bounding box center [191, 249] width 248 height 22
click at [176, 278] on button "button" at bounding box center [182, 276] width 21 height 21
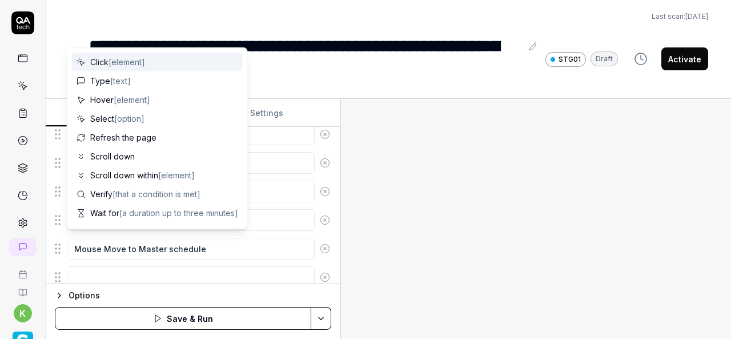
scroll to position [399, 0]
click at [128, 243] on textarea at bounding box center [191, 249] width 248 height 22
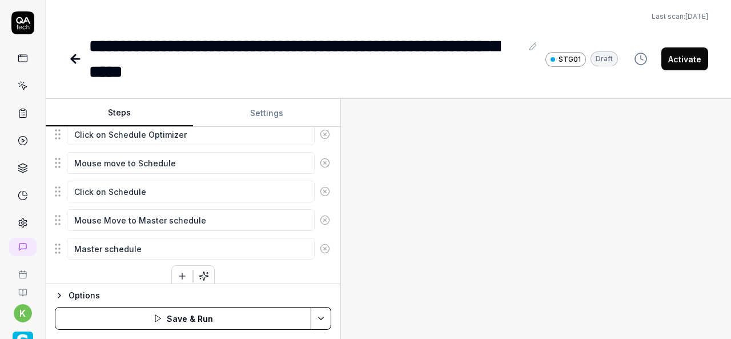
click at [75, 243] on textarea "Master schedule" at bounding box center [191, 249] width 248 height 22
click at [260, 286] on div "Options Save & Run" at bounding box center [193, 310] width 295 height 55
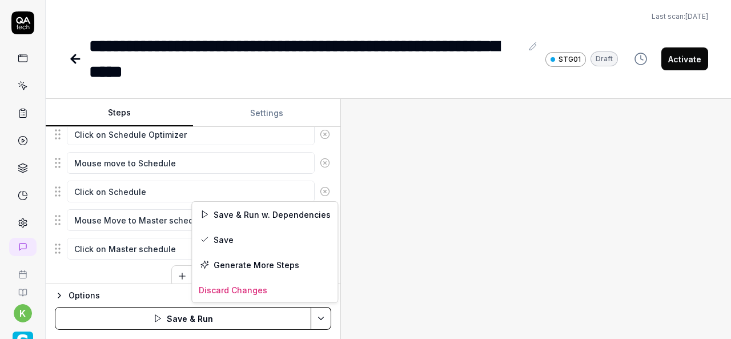
click at [327, 320] on html "**********" at bounding box center [365, 169] width 731 height 339
click at [252, 212] on div "Save & Run w. Dependencies" at bounding box center [265, 214] width 146 height 25
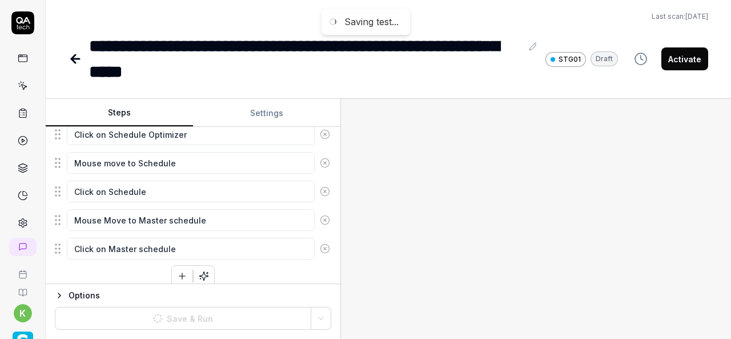
click at [490, 239] on div at bounding box center [536, 219] width 390 height 240
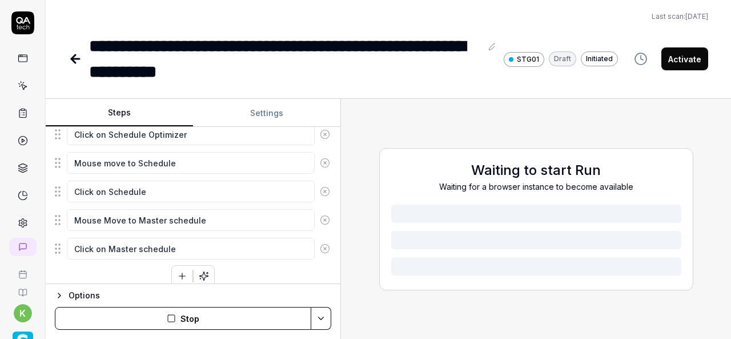
click at [535, 259] on div "Waiting to start Run Waiting for a browser instance to become available" at bounding box center [536, 219] width 390 height 240
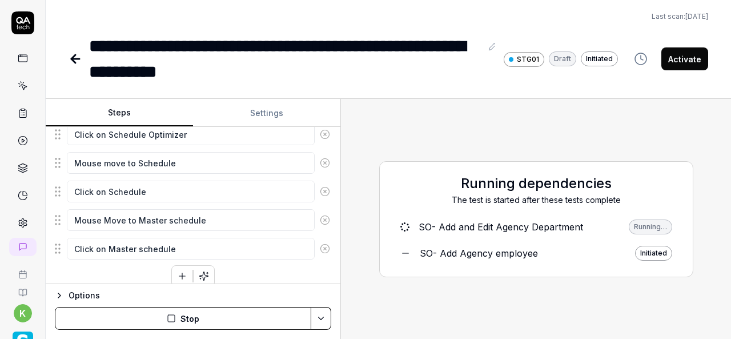
click at [177, 272] on icon "button" at bounding box center [182, 276] width 10 height 10
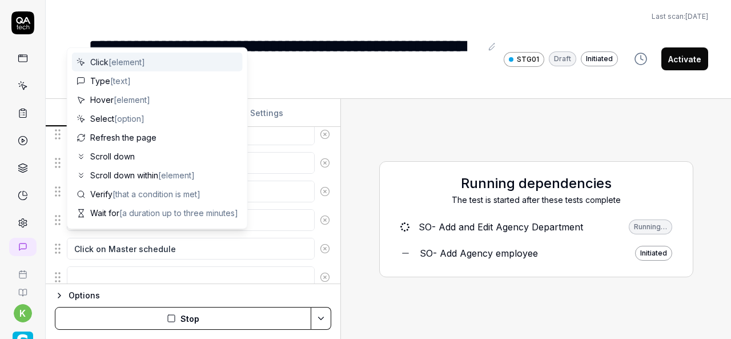
scroll to position [427, 0]
click at [283, 244] on textarea at bounding box center [191, 249] width 248 height 22
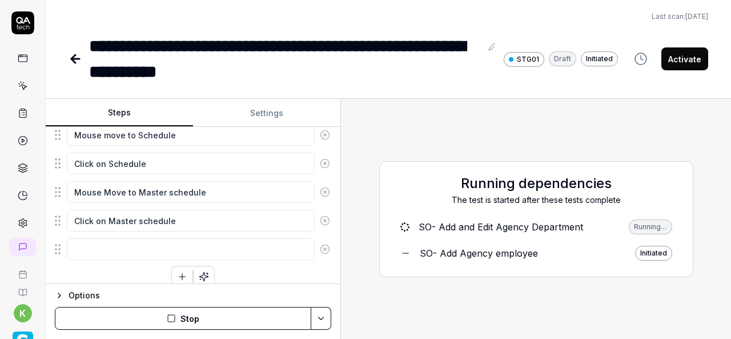
click at [394, 19] on div "Last scan: [DATE]" at bounding box center [389, 16] width 640 height 10
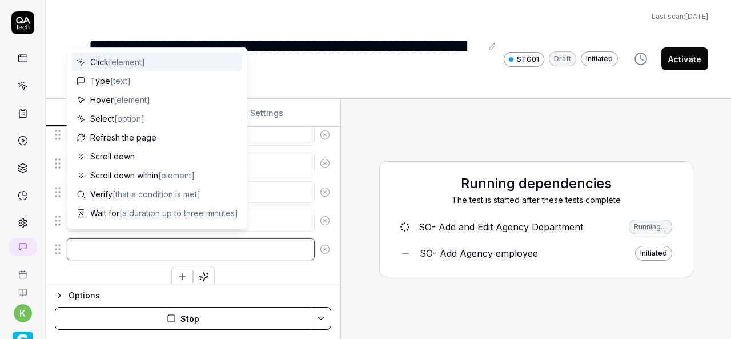
click at [182, 248] on textarea at bounding box center [191, 249] width 248 height 22
click at [269, 243] on textarea at bounding box center [191, 249] width 248 height 22
click at [320, 245] on icon at bounding box center [325, 249] width 10 height 10
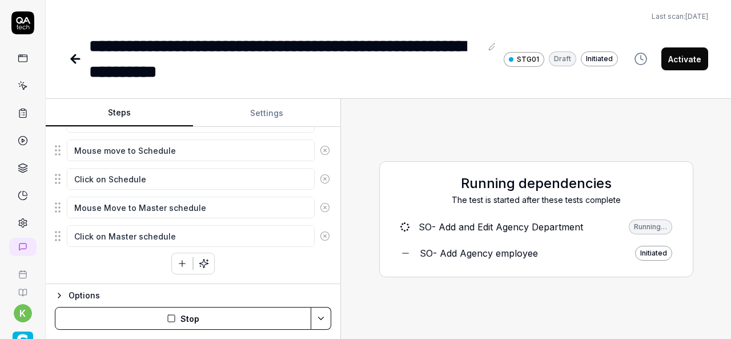
scroll to position [405, 0]
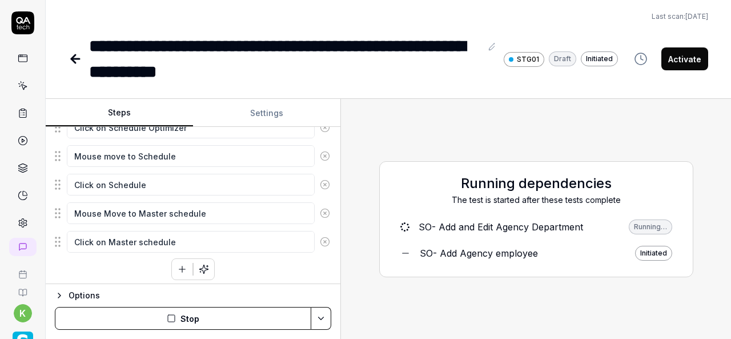
click at [286, 269] on div "Enter the username in the username field Enter the password in the password fie…" at bounding box center [193, 74] width 276 height 409
click at [447, 117] on div "Running dependencies The test is started after these tests complete SO- Add and…" at bounding box center [536, 219] width 372 height 222
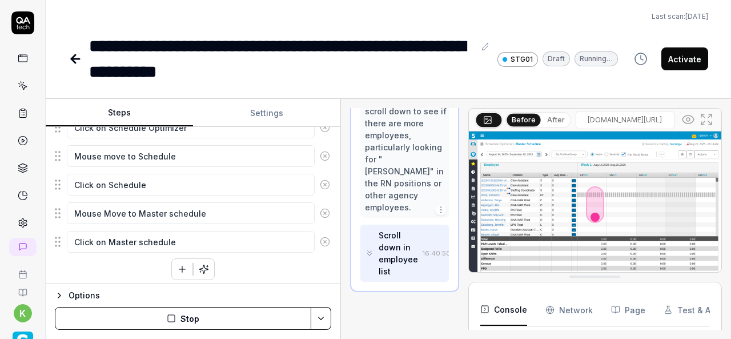
scroll to position [2179, 0]
